Goal: Share content

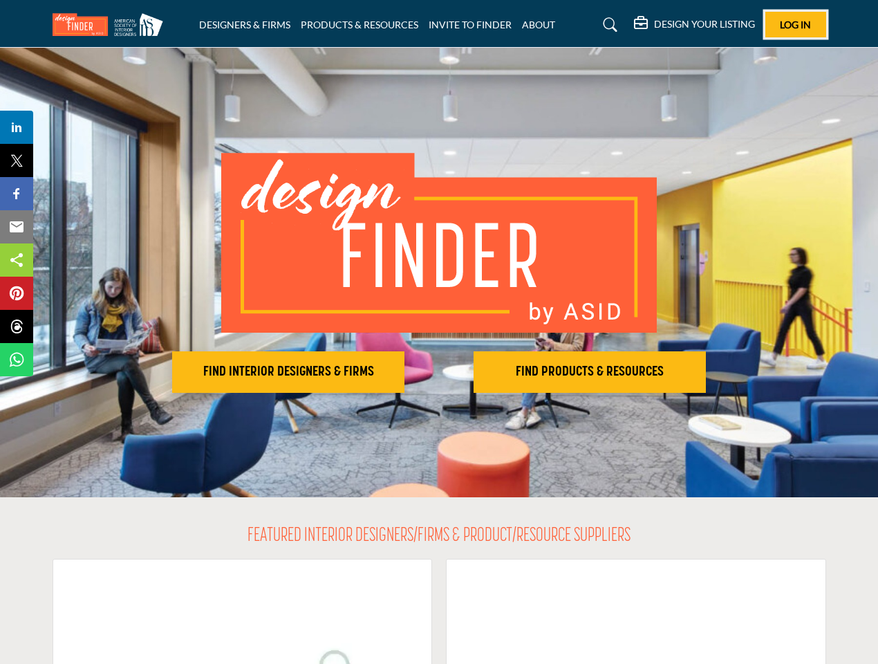
click at [796, 24] on span "Log In" at bounding box center [795, 25] width 31 height 12
click at [288, 372] on h2 "FIND INTERIOR DESIGNERS & FIRMS" at bounding box center [288, 372] width 224 height 17
click at [401, 372] on h2 "FIND PRODUCTS & RESOURCES" at bounding box center [288, 372] width 224 height 17
click at [17, 127] on span "Share" at bounding box center [22, 127] width 39 height 17
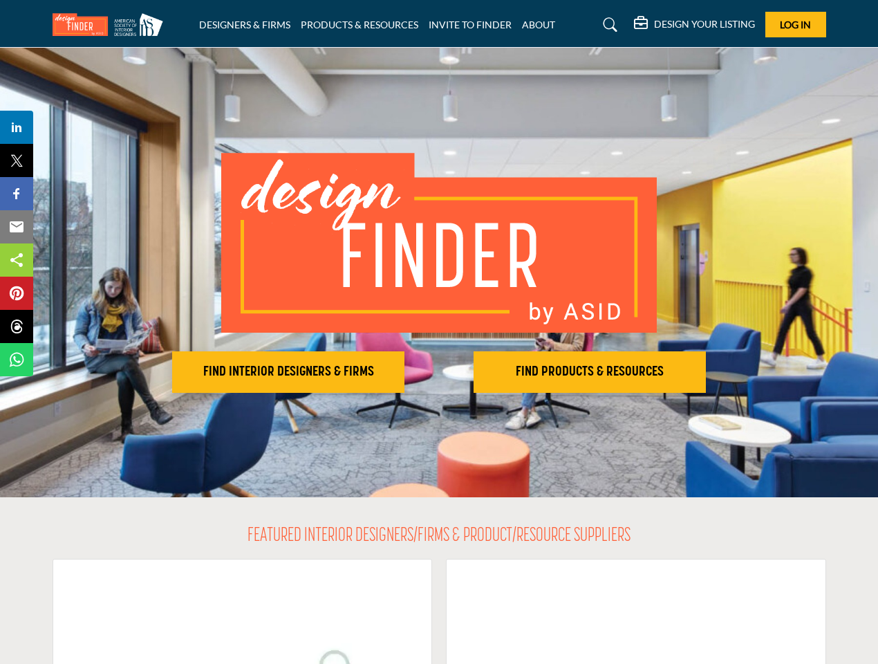
click at [17, 160] on span "Tweet" at bounding box center [22, 160] width 39 height 17
click at [17, 194] on span "Share" at bounding box center [22, 193] width 39 height 17
click at [17, 227] on span "Email" at bounding box center [22, 227] width 38 height 17
click at [17, 260] on span "Share" at bounding box center [22, 260] width 39 height 17
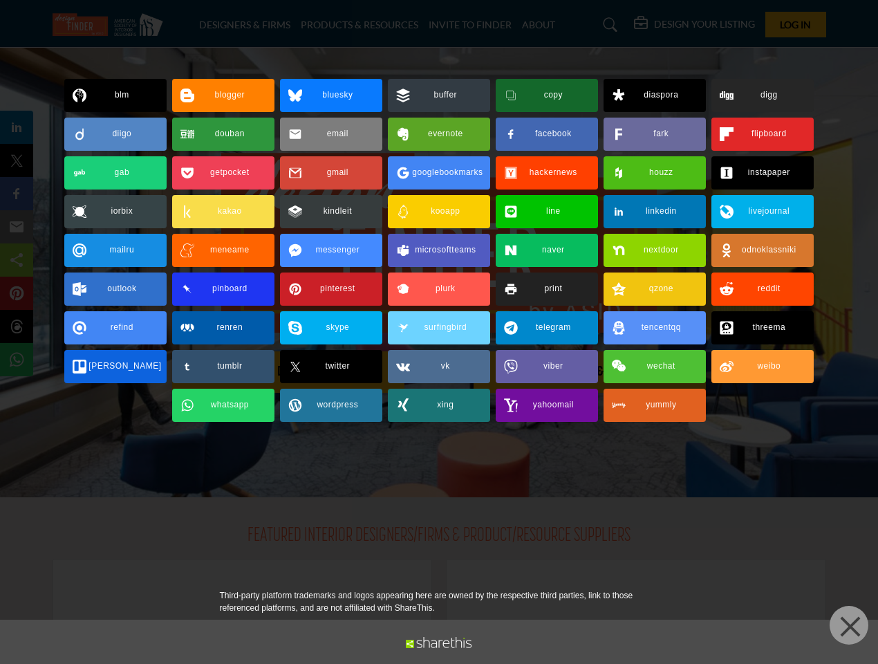
click at [17, 293] on span "Pin" at bounding box center [16, 293] width 26 height 17
